Goal: Task Accomplishment & Management: Manage account settings

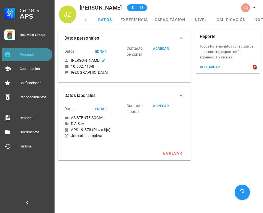
click at [30, 52] on div "Personal" at bounding box center [35, 54] width 31 height 9
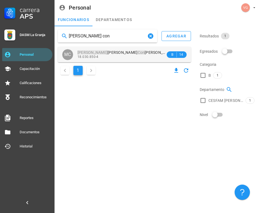
type input "[PERSON_NAME] con"
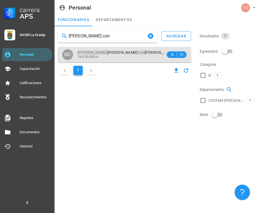
click at [123, 51] on span "[PERSON_NAME] Con treras [PERSON_NAME]" at bounding box center [127, 52] width 98 height 4
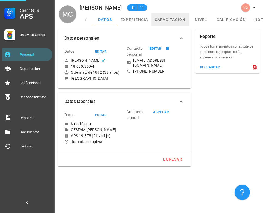
click at [169, 17] on link "capacitación" at bounding box center [170, 19] width 37 height 13
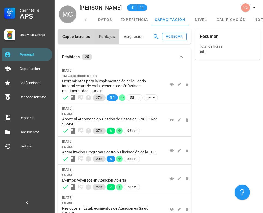
click at [105, 33] on button "Puntajes" at bounding box center [107, 37] width 25 height 14
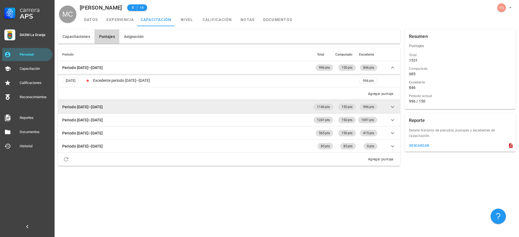
click at [263, 106] on icon at bounding box center [392, 107] width 3 height 2
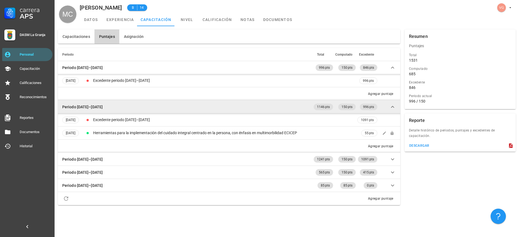
click at [263, 108] on icon at bounding box center [393, 107] width 7 height 7
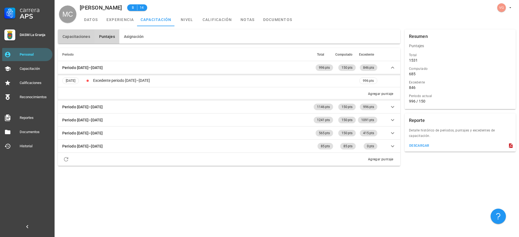
click at [79, 31] on button "Capacitaciones" at bounding box center [76, 37] width 37 height 14
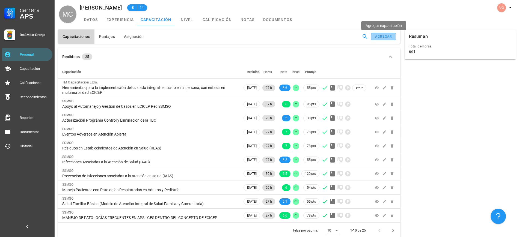
click at [263, 35] on div "agregar" at bounding box center [383, 37] width 17 height 4
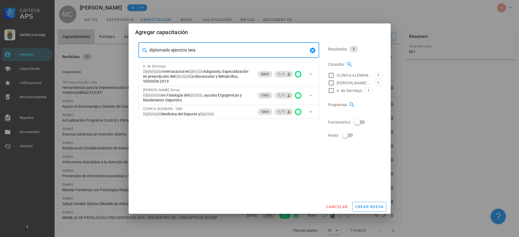
type input "diplomado ejercicio terap"
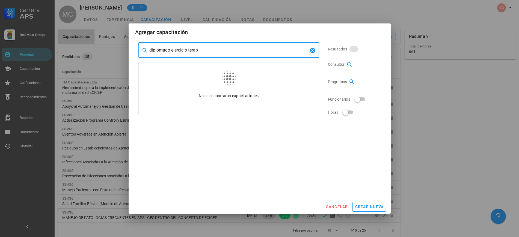
drag, startPoint x: 215, startPoint y: 51, endPoint x: 138, endPoint y: 49, distance: 76.8
click at [138, 49] on div "​ diplomado ejercicio terap No se encontraron capacitaciones" at bounding box center [228, 78] width 185 height 77
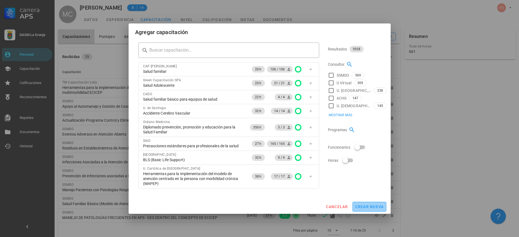
click at [263, 205] on span "crear nueva" at bounding box center [369, 207] width 29 height 4
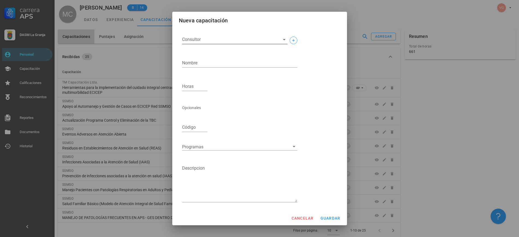
click at [208, 40] on input "Consultor" at bounding box center [230, 39] width 97 height 9
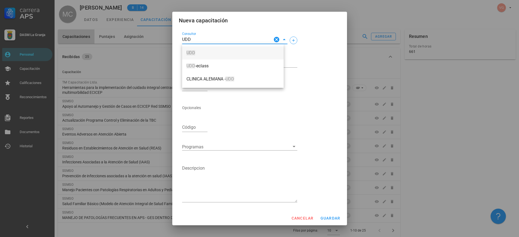
click at [208, 54] on span "UDD" at bounding box center [233, 53] width 93 height 5
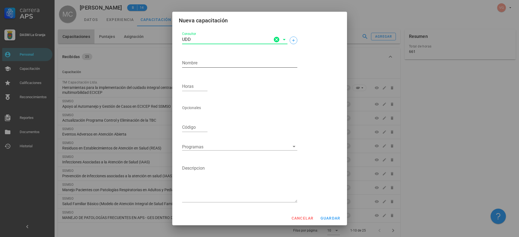
type input "UDD"
click at [209, 66] on textarea "Nombre" at bounding box center [239, 63] width 115 height 9
paste textarea "diplomado ejercicio terap"
click at [184, 61] on textarea "diplomado ejercicio terap" at bounding box center [239, 63] width 115 height 9
click at [241, 64] on textarea "Diplomado ejercicio terap" at bounding box center [239, 63] width 115 height 9
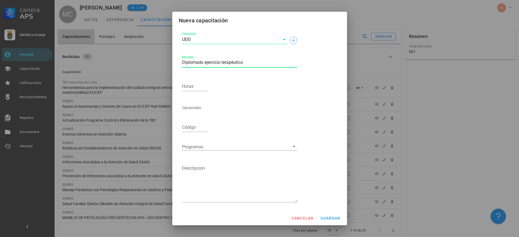
click at [255, 64] on textarea "Diplomado ejercicio terapéutico" at bounding box center [239, 63] width 115 height 9
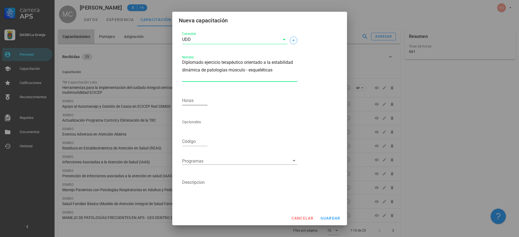
type textarea "Diplomado ejercicio terapéutico orientado a la estabilidad dinámica de patologí…"
click at [202, 102] on input "Horas" at bounding box center [195, 100] width 26 height 9
click at [189, 101] on div "Horas" at bounding box center [195, 100] width 26 height 9
type input "266"
click at [263, 213] on button "guardar" at bounding box center [330, 219] width 25 height 10
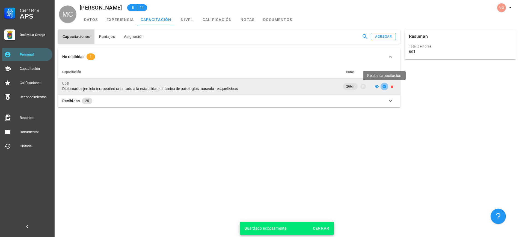
click at [263, 86] on icon "button" at bounding box center [384, 86] width 4 height 4
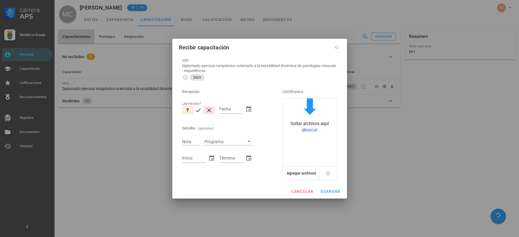
click at [204, 113] on button "button" at bounding box center [209, 111] width 11 height 8
type input "[DATE]"
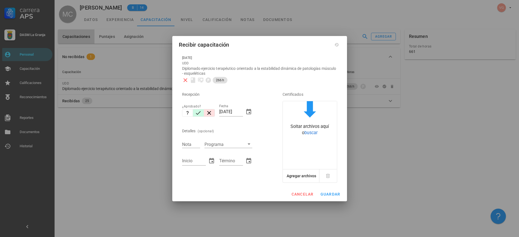
click at [201, 112] on icon "button" at bounding box center [198, 113] width 7 height 7
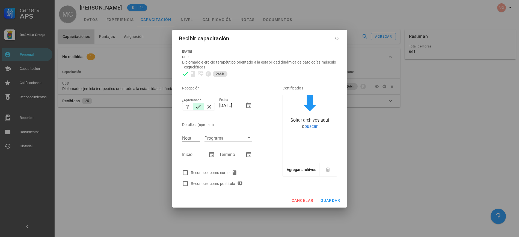
click at [197, 139] on input "Nota" at bounding box center [191, 138] width 18 height 7
click at [192, 137] on input "Nota" at bounding box center [191, 138] width 18 height 7
click at [263, 202] on span "cancelar" at bounding box center [302, 201] width 22 height 4
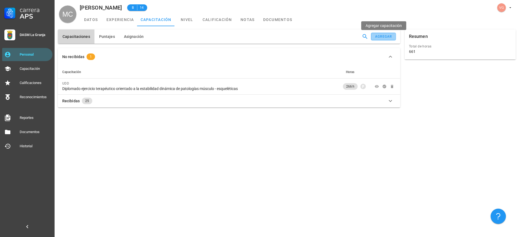
click at [263, 36] on div "agregar" at bounding box center [383, 37] width 17 height 4
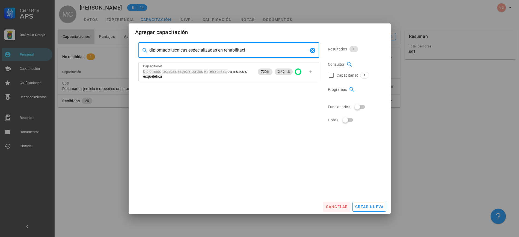
type input "diplomado técnicas especializadas en rehabilitaci"
click at [263, 206] on span "cancelar" at bounding box center [337, 207] width 22 height 4
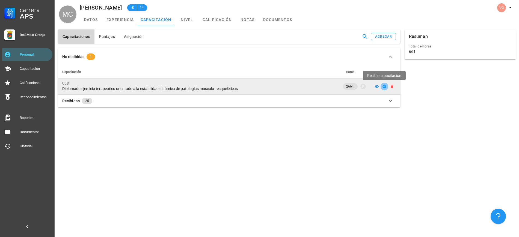
click at [263, 87] on icon "button" at bounding box center [385, 87] width 4 height 4
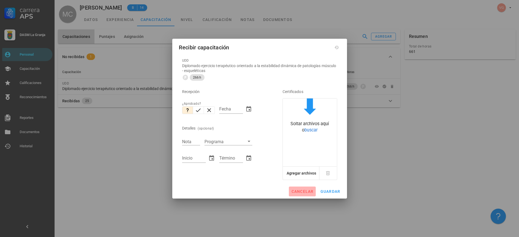
click at [263, 193] on span "cancelar" at bounding box center [302, 192] width 22 height 4
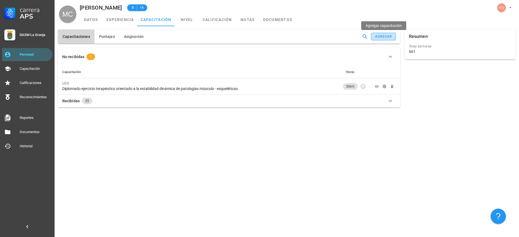
click at [263, 37] on div "agregar" at bounding box center [383, 37] width 17 height 4
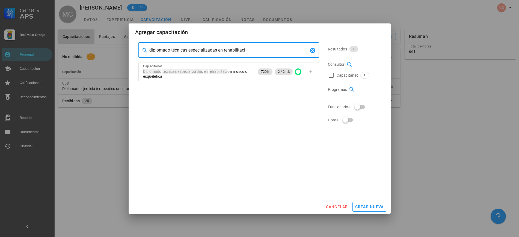
drag, startPoint x: 260, startPoint y: 52, endPoint x: 120, endPoint y: 39, distance: 139.6
click at [120, 38] on div "Carrera APS DASM La Granja Personal Capacitación Calificaciones Reconocimientos…" at bounding box center [259, 118] width 519 height 237
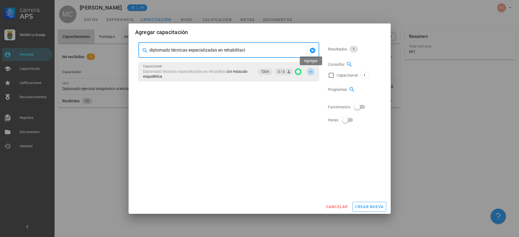
click at [263, 72] on icon "button" at bounding box center [311, 71] width 2 height 2
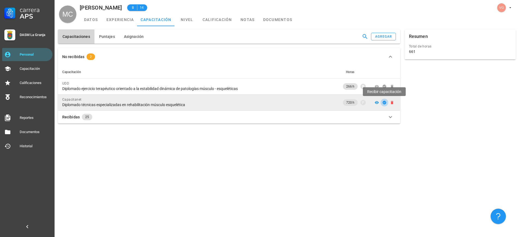
click at [263, 101] on icon "button" at bounding box center [385, 103] width 4 height 4
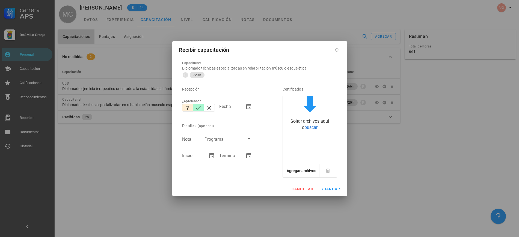
click at [199, 105] on icon "button" at bounding box center [198, 108] width 7 height 7
type input "[DATE]"
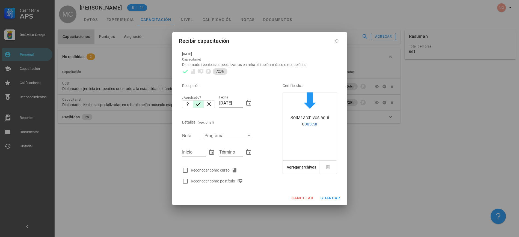
click at [191, 135] on input "Nota" at bounding box center [191, 135] width 18 height 7
type input "6.6"
type input "[DATE]"
click at [185, 171] on div at bounding box center [185, 170] width 9 height 9
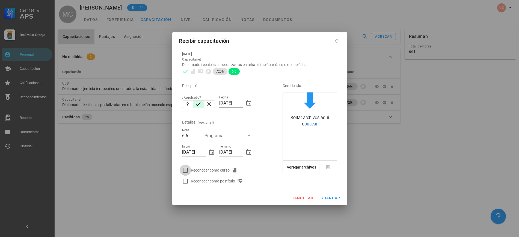
checkbox input "true"
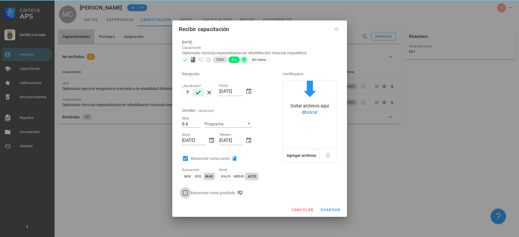
click at [185, 196] on div at bounding box center [185, 192] width 9 height 9
checkbox input "true"
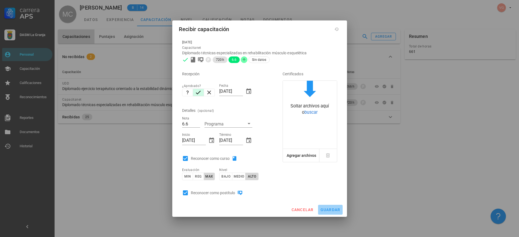
click at [263, 209] on span "guardar" at bounding box center [330, 210] width 20 height 4
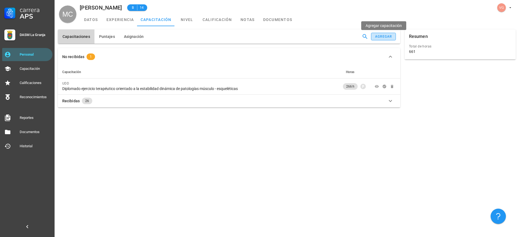
click at [263, 36] on div "agregar" at bounding box center [383, 37] width 17 height 4
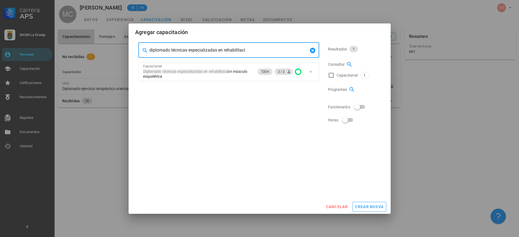
click at [185, 48] on input "diplomado técnicas especializadas en rehabilitaci" at bounding box center [228, 50] width 159 height 9
drag, startPoint x: 171, startPoint y: 50, endPoint x: 333, endPoint y: 61, distance: 162.1
click at [263, 64] on div "​ diplomado técnicas especializadas en rehabilitaci Capacitanet Diplomado técni…" at bounding box center [259, 84] width 247 height 89
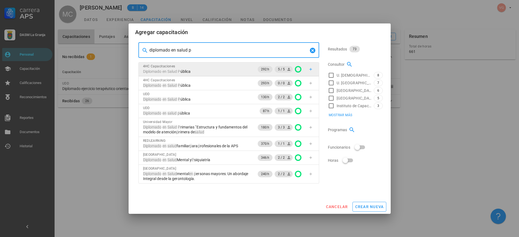
type input "diplomado en salud p"
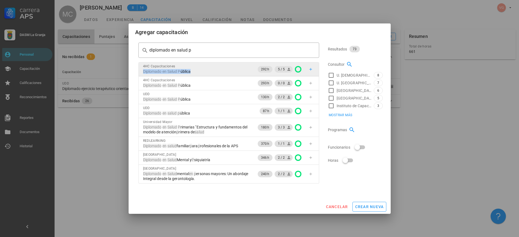
drag, startPoint x: 195, startPoint y: 71, endPoint x: 144, endPoint y: 72, distance: 51.1
click at [144, 72] on div "Diplomado en Salud P ública" at bounding box center [197, 71] width 109 height 5
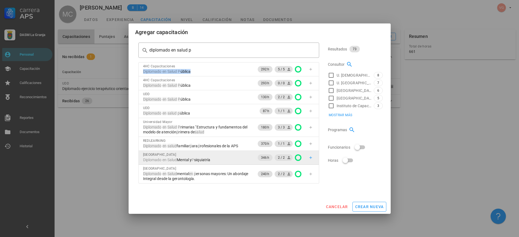
copy span "Diplomado en Salud P ública"
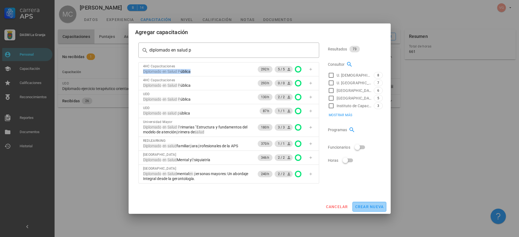
click at [263, 203] on button "crear nueva" at bounding box center [370, 207] width 34 height 10
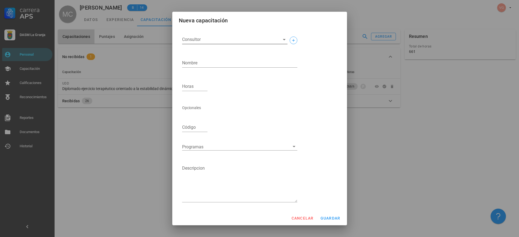
click at [205, 40] on input "Consultor" at bounding box center [230, 39] width 97 height 9
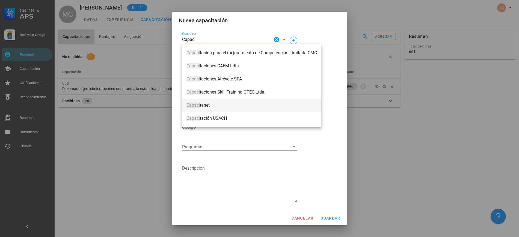
click at [205, 102] on div "Capaci tanet" at bounding box center [252, 105] width 131 height 11
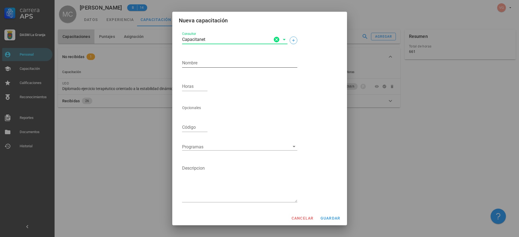
type input "Capacitanet"
click at [204, 67] on textarea "Nombre" at bounding box center [239, 63] width 115 height 9
paste textarea "Diplomado en Salud Pública"
type textarea "Diplomado en Salud Pública"
click at [192, 87] on input "Horas" at bounding box center [195, 86] width 26 height 9
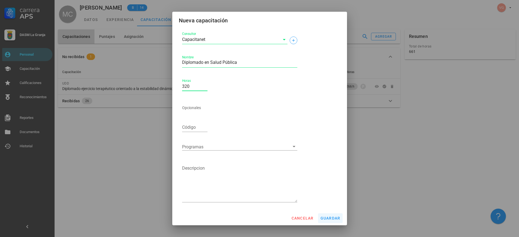
type input "320"
click at [263, 213] on span "guardar" at bounding box center [330, 218] width 20 height 4
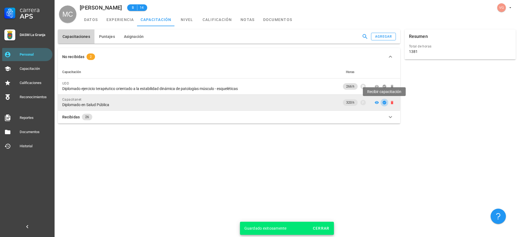
click at [263, 103] on icon "button" at bounding box center [385, 103] width 4 height 4
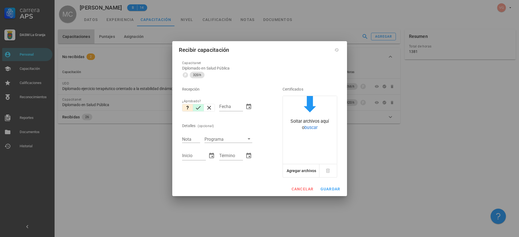
click at [194, 108] on button "button" at bounding box center [198, 108] width 11 height 8
type input "[DATE]"
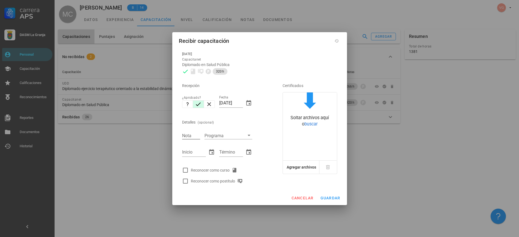
click at [192, 134] on input "Nota" at bounding box center [191, 135] width 18 height 7
type input "6.8"
type input "[DATE]"
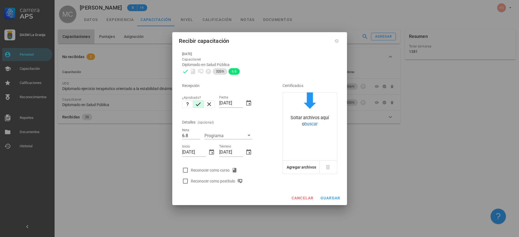
click at [190, 169] on div "Reconocer como curso" at bounding box center [224, 170] width 85 height 7
checkbox input "true"
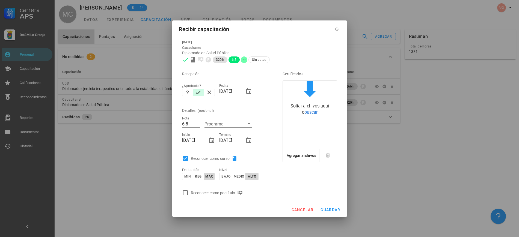
click at [200, 195] on div "Reconocer como postítulo" at bounding box center [218, 193] width 54 height 7
checkbox input "true"
click at [263, 211] on span "guardar" at bounding box center [330, 210] width 20 height 4
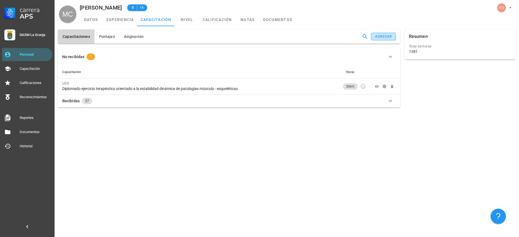
click at [263, 38] on div "agregar" at bounding box center [383, 37] width 17 height 4
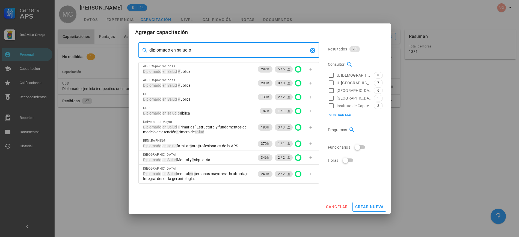
drag, startPoint x: 192, startPoint y: 50, endPoint x: 177, endPoint y: 48, distance: 14.6
click at [177, 48] on input "diplomado en salud p" at bounding box center [228, 50] width 159 height 9
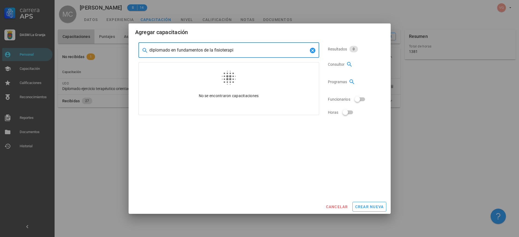
type input "diplomado en fundamentos de la fisioterapia"
drag, startPoint x: 253, startPoint y: 48, endPoint x: 127, endPoint y: 48, distance: 126.5
click at [127, 48] on div "Carrera APS DASM La Granja Personal Capacitación Calificaciones Reconocimientos…" at bounding box center [259, 118] width 519 height 237
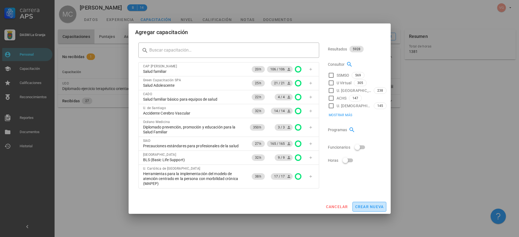
click at [263, 207] on span "crear nueva" at bounding box center [369, 207] width 29 height 4
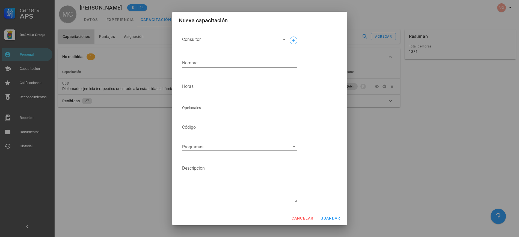
click at [196, 43] on input "Consultor" at bounding box center [230, 39] width 97 height 9
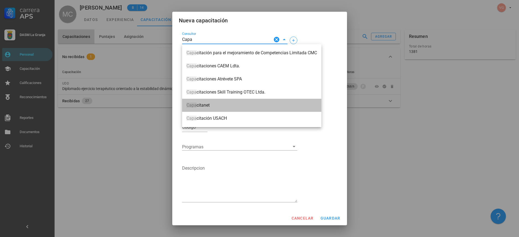
click at [218, 103] on span "Capa citanet" at bounding box center [252, 105] width 131 height 5
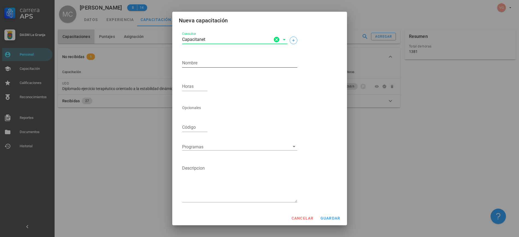
type input "Capacitanet"
click at [203, 67] on textarea "Nombre" at bounding box center [239, 63] width 115 height 9
paste textarea "diplomado en fundamentos de la fisioterapia"
click at [183, 61] on textarea "diplomado en fundamentos de la fisioterapia" at bounding box center [239, 63] width 115 height 9
click at [263, 60] on textarea "Diplomado en fundamentos de la fisioterapia" at bounding box center [239, 63] width 115 height 9
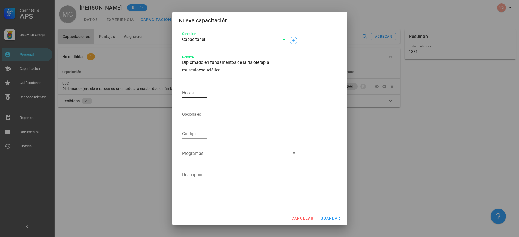
type textarea "Diplomado en fundamentos de la fisioterapia musculoesquelética"
click at [193, 91] on input "Horas" at bounding box center [195, 93] width 26 height 9
type input "720"
click at [263, 212] on div "cancelar guardar" at bounding box center [259, 218] width 175 height 14
click at [263, 213] on button "guardar" at bounding box center [330, 219] width 25 height 10
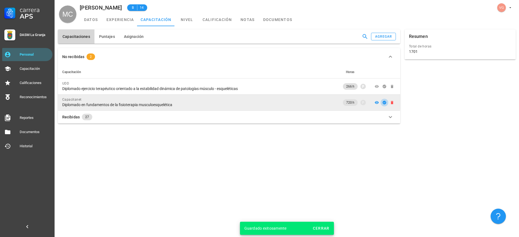
click at [263, 102] on icon "button" at bounding box center [384, 103] width 4 height 4
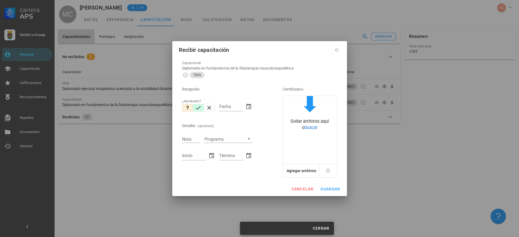
click at [197, 107] on icon "button" at bounding box center [198, 108] width 7 height 7
type input "[DATE]"
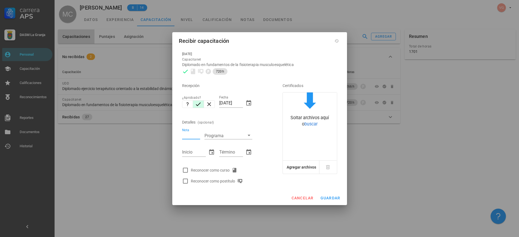
click at [192, 136] on input "Nota" at bounding box center [191, 135] width 18 height 7
type input "5.6"
type input "[DATE]"
click at [185, 170] on div at bounding box center [185, 170] width 9 height 9
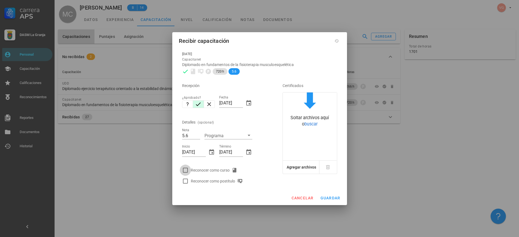
checkbox input "true"
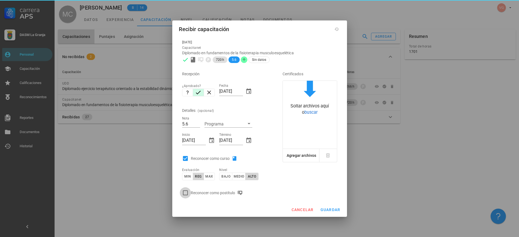
click at [186, 194] on div at bounding box center [185, 192] width 9 height 9
checkbox input "true"
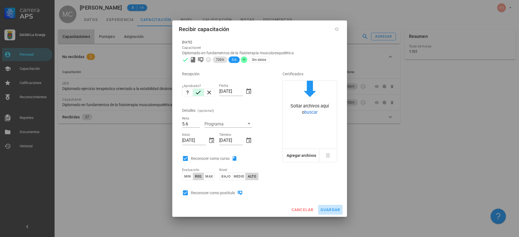
click at [263, 208] on span "guardar" at bounding box center [330, 210] width 20 height 4
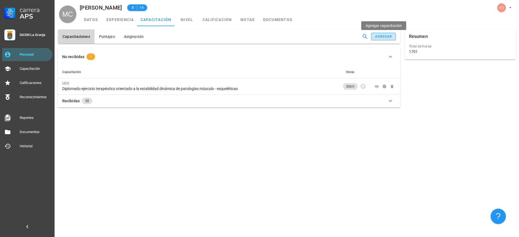
click at [263, 33] on button "agregar" at bounding box center [383, 37] width 25 height 8
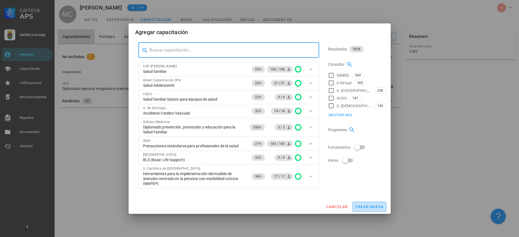
click at [263, 207] on span "crear nueva" at bounding box center [369, 207] width 29 height 4
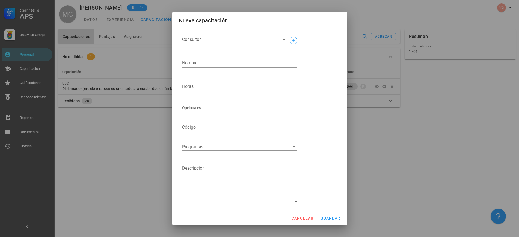
click at [202, 39] on input "Consultor" at bounding box center [230, 39] width 97 height 9
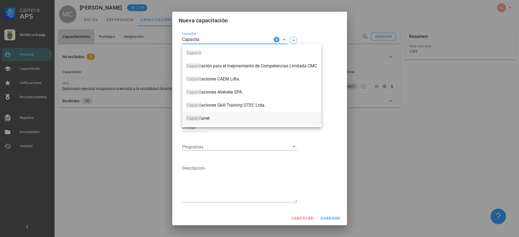
click at [213, 118] on span "Capacit anet" at bounding box center [252, 118] width 131 height 5
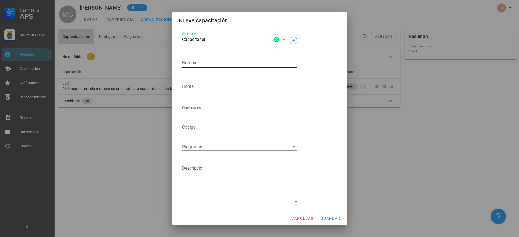
type input "Capacitanet"
click at [197, 67] on textarea "Nombre" at bounding box center [239, 63] width 115 height 9
type textarea "Diplomado IAAS"
click at [195, 84] on input "Horas" at bounding box center [195, 86] width 26 height 9
type input "320"
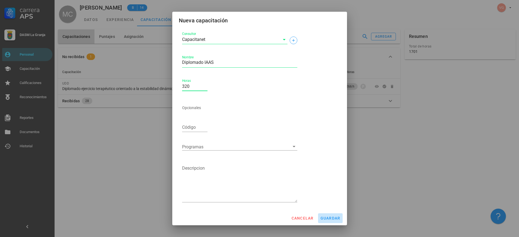
click at [263, 213] on span "guardar" at bounding box center [330, 218] width 20 height 4
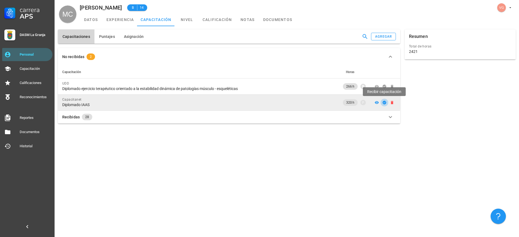
click at [263, 103] on icon "button" at bounding box center [385, 103] width 4 height 4
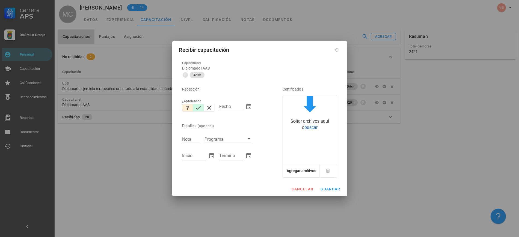
click at [200, 106] on icon "button" at bounding box center [198, 108] width 7 height 7
type input "[DATE]"
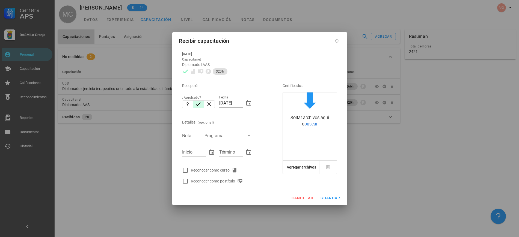
drag, startPoint x: 190, startPoint y: 140, endPoint x: 189, endPoint y: 135, distance: 4.7
click at [189, 140] on div "Nota" at bounding box center [191, 135] width 22 height 13
click at [190, 132] on div "Nota" at bounding box center [191, 135] width 18 height 7
type input "6.6"
type input "[DATE]"
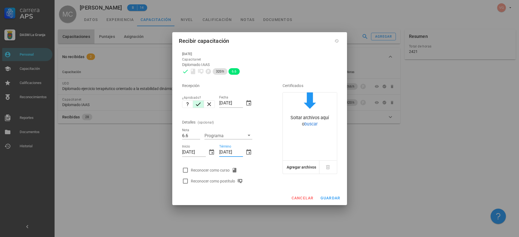
type input "[DATE]"
click at [186, 169] on div at bounding box center [185, 170] width 9 height 9
checkbox input "true"
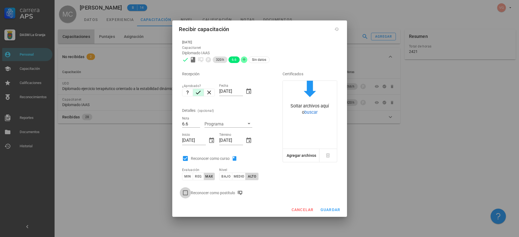
click at [184, 192] on div at bounding box center [185, 192] width 9 height 9
checkbox input "true"
click at [263, 211] on span "guardar" at bounding box center [330, 210] width 20 height 4
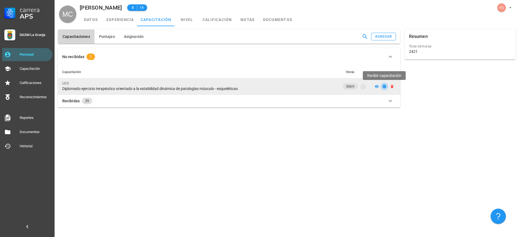
click at [263, 87] on icon "button" at bounding box center [385, 87] width 4 height 4
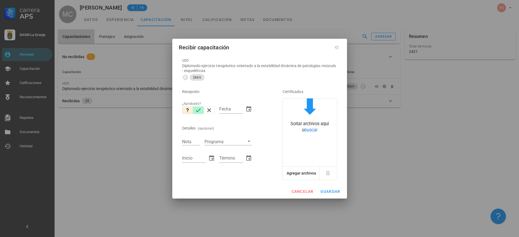
click at [201, 108] on icon "button" at bounding box center [198, 110] width 7 height 7
type input "[DATE]"
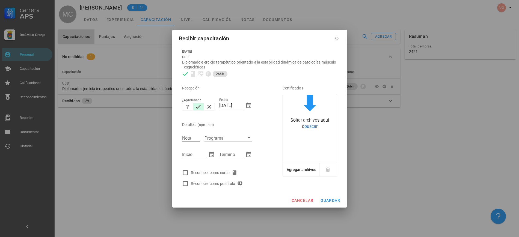
click at [193, 140] on input "Nota" at bounding box center [191, 138] width 18 height 7
type input "7"
click at [185, 174] on div at bounding box center [185, 172] width 9 height 9
checkbox input "true"
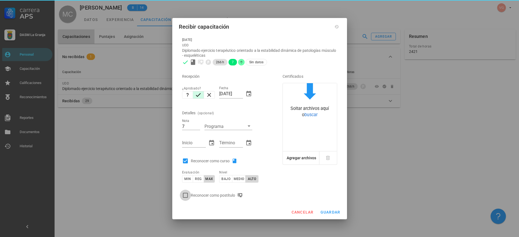
click at [185, 195] on div at bounding box center [185, 195] width 9 height 9
checkbox input "true"
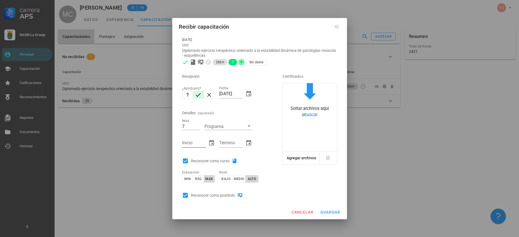
click at [192, 144] on input "Inicio" at bounding box center [194, 143] width 24 height 9
type input "[DATE]"
click at [192, 137] on div "Inicio" at bounding box center [198, 145] width 33 height 18
click at [191, 142] on div "Inicio" at bounding box center [194, 143] width 24 height 9
type input "[DATE]"
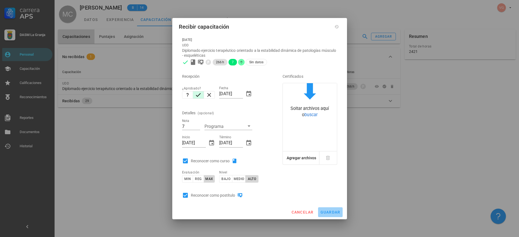
click at [263, 209] on button "guardar" at bounding box center [330, 213] width 25 height 10
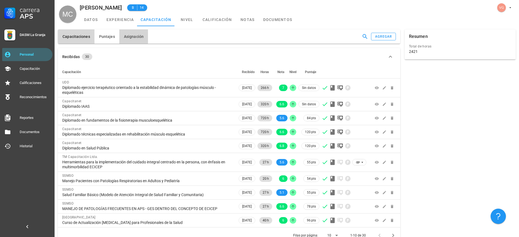
click at [135, 36] on span "Asignación" at bounding box center [134, 36] width 20 height 4
